Goal: Obtain resource: Download file/media

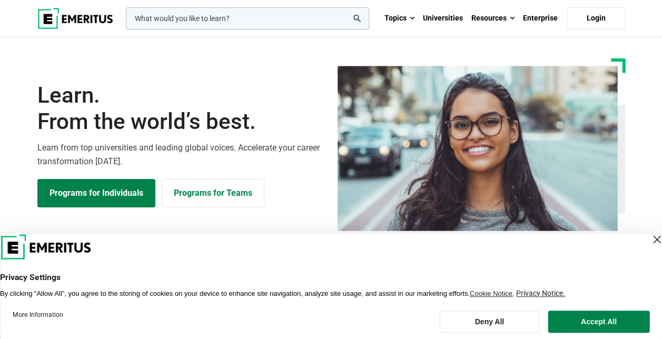
click at [649, 235] on div "Close Layer" at bounding box center [656, 239] width 15 height 15
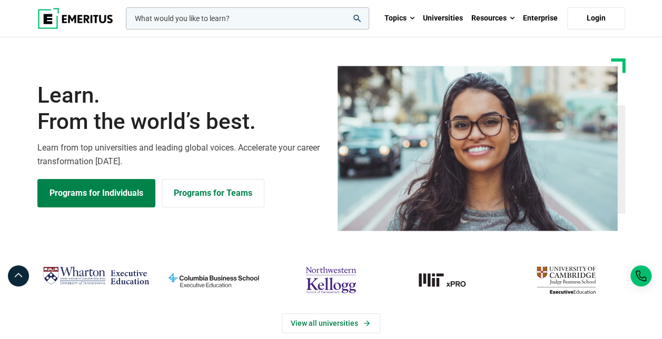
click at [337, 278] on img "northwestern-kellogg" at bounding box center [330, 280] width 107 height 35
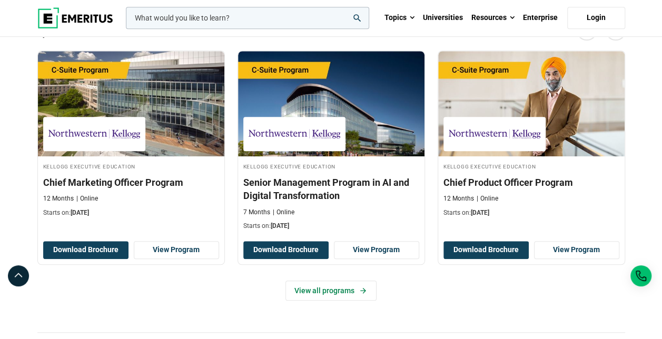
scroll to position [358, 0]
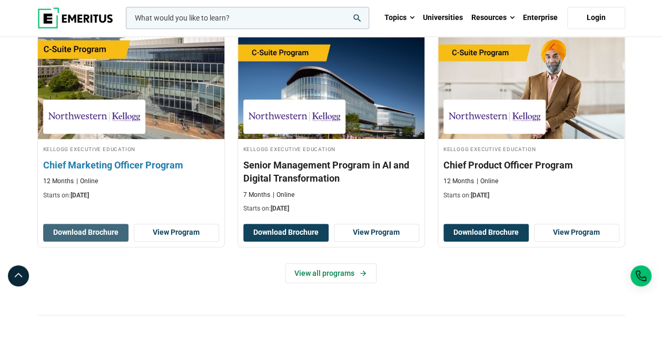
click at [97, 230] on button "Download Brochure" at bounding box center [85, 233] width 85 height 18
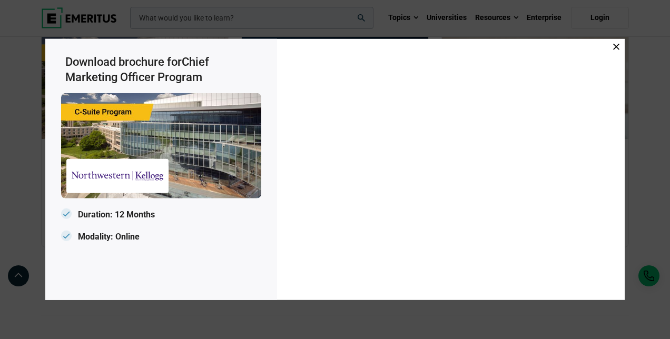
click at [614, 47] on icon at bounding box center [616, 47] width 6 height 6
